Goal: Information Seeking & Learning: Learn about a topic

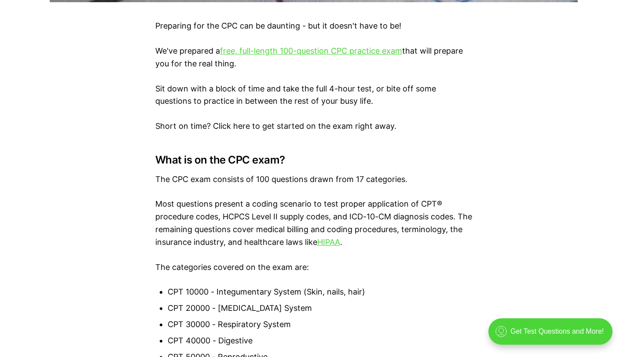
scroll to position [523, 0]
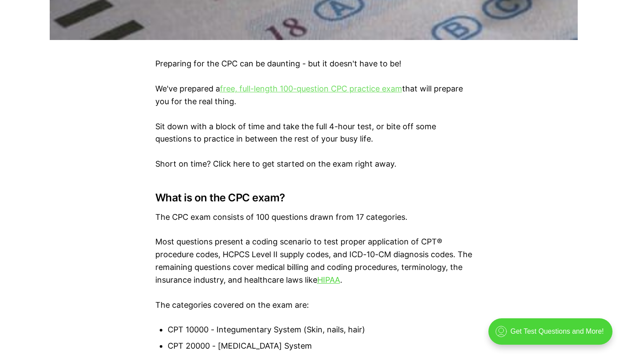
click at [276, 90] on link "free, full-length 100-question CPC practice exam" at bounding box center [311, 88] width 182 height 9
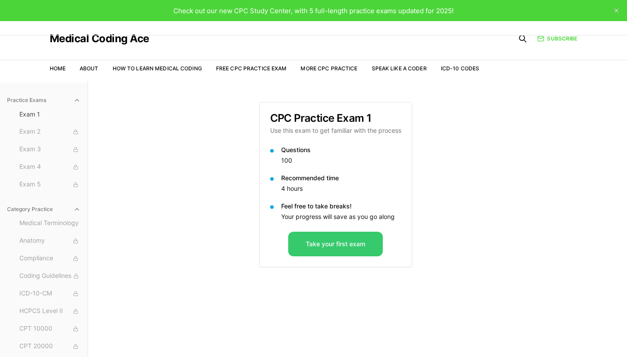
click at [338, 251] on button "Take your first exam" at bounding box center [335, 244] width 95 height 25
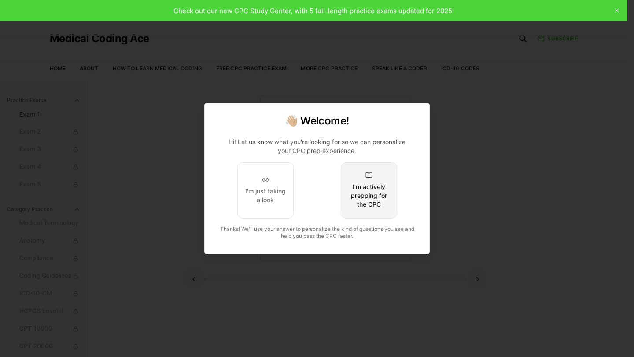
click at [369, 205] on div "I'm actively prepping for the CPC" at bounding box center [368, 196] width 41 height 26
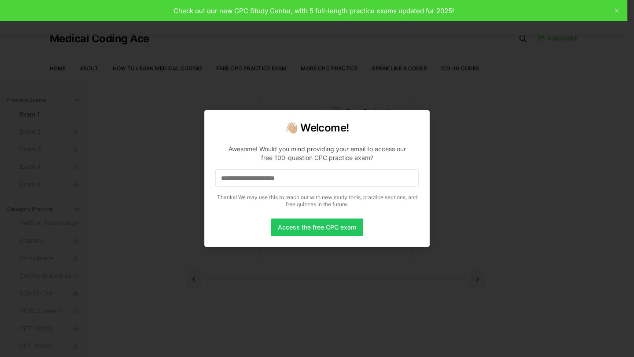
click at [314, 181] on input at bounding box center [316, 178] width 203 height 18
click at [235, 62] on div at bounding box center [317, 178] width 634 height 357
